Goal: Register for event/course

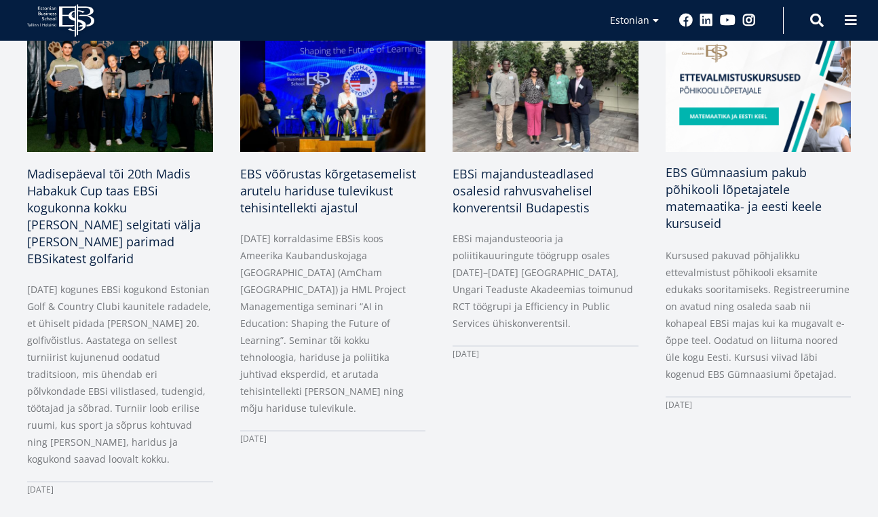
scroll to position [688, 0]
click at [748, 172] on span "EBS Gümnaasium pakub põhikooli lõpetajatele matemaatika- ja eesti keele kursuse…" at bounding box center [743, 198] width 156 height 67
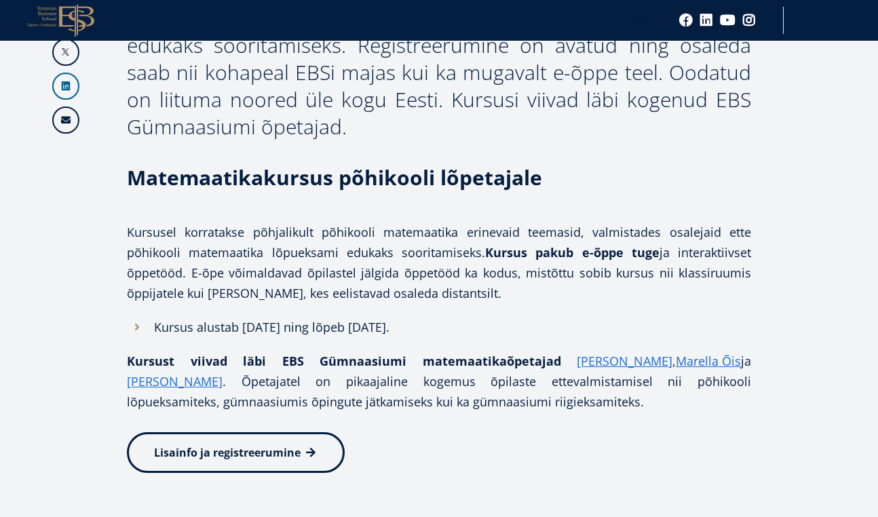
scroll to position [775, 0]
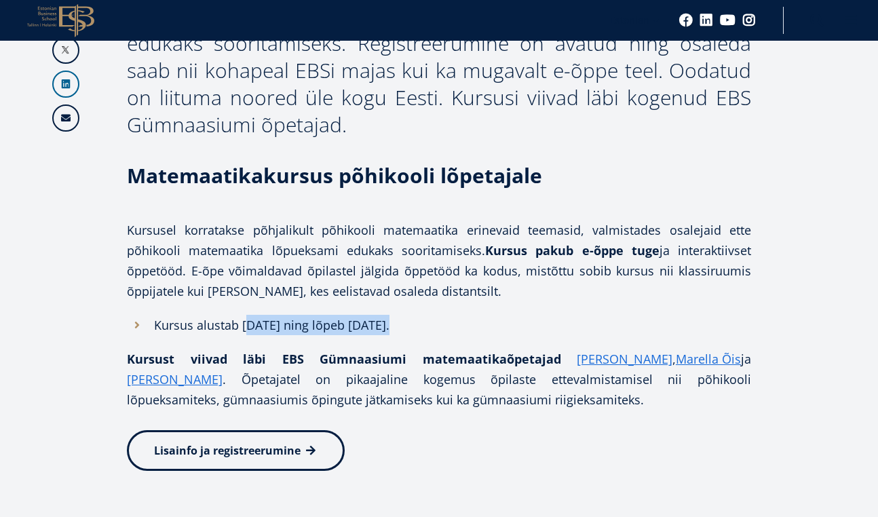
drag, startPoint x: 248, startPoint y: 329, endPoint x: 385, endPoint y: 332, distance: 137.1
click at [385, 332] on h1 "Kursus alustab 29.10.2025 ning lõpeb 01.04.2026." at bounding box center [452, 325] width 597 height 20
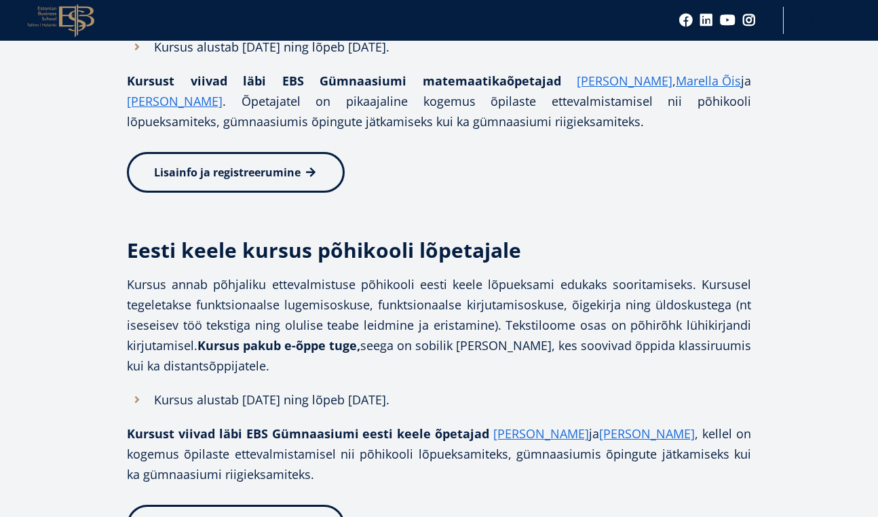
scroll to position [1054, 0]
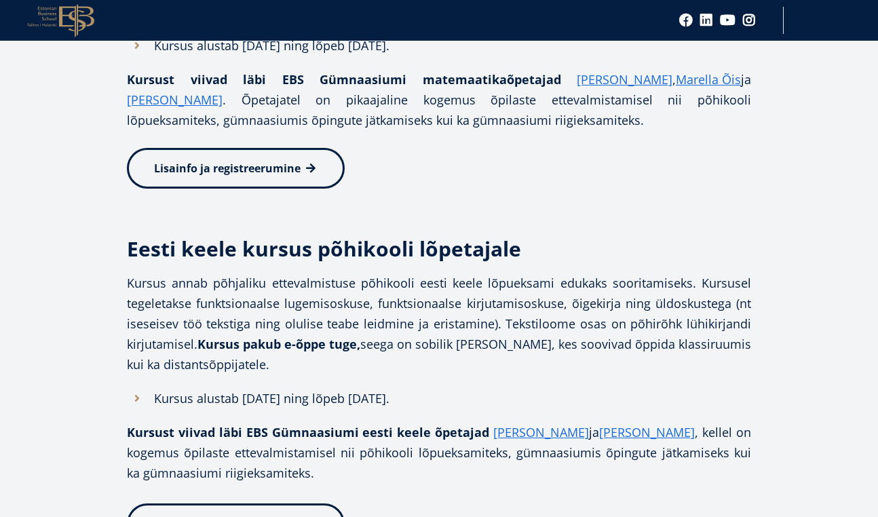
click at [214, 163] on span "Lisainfo ja registreerumine" at bounding box center [227, 168] width 147 height 15
